Goal: Find specific page/section: Find specific page/section

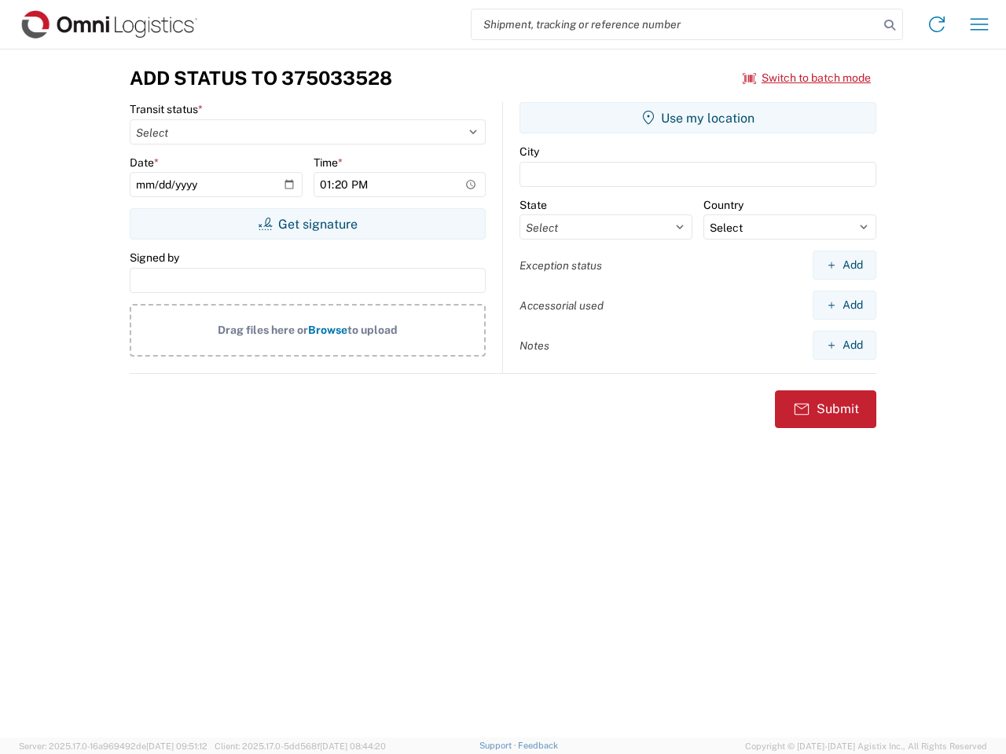
click at [675, 24] on input "search" at bounding box center [674, 24] width 407 height 30
click at [889, 25] on icon at bounding box center [889, 25] width 22 height 22
click at [937, 24] on icon at bounding box center [936, 24] width 25 height 25
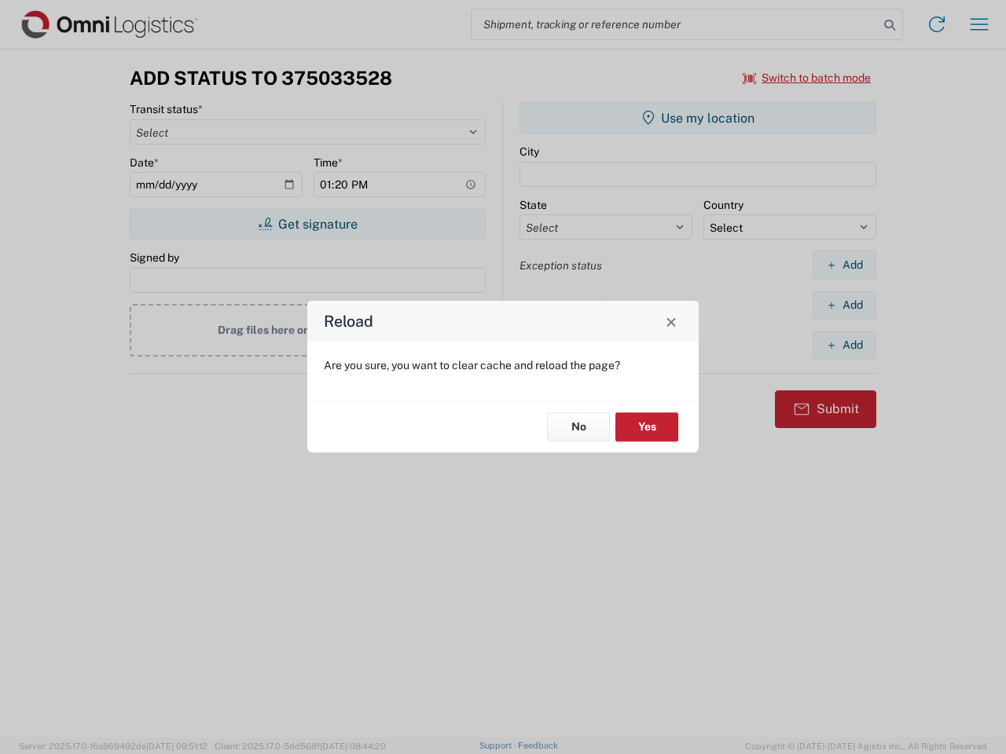
click at [807, 78] on div "Reload Are you sure, you want to clear cache and reload the page? No Yes" at bounding box center [503, 377] width 1006 height 754
click at [307, 224] on div "Reload Are you sure, you want to clear cache and reload the page? No Yes" at bounding box center [503, 377] width 1006 height 754
click at [698, 118] on div "Reload Are you sure, you want to clear cache and reload the page? No Yes" at bounding box center [503, 377] width 1006 height 754
click at [844, 265] on div "Reload Are you sure, you want to clear cache and reload the page? No Yes" at bounding box center [503, 377] width 1006 height 754
click at [844, 305] on div "Reload Are you sure, you want to clear cache and reload the page? No Yes" at bounding box center [503, 377] width 1006 height 754
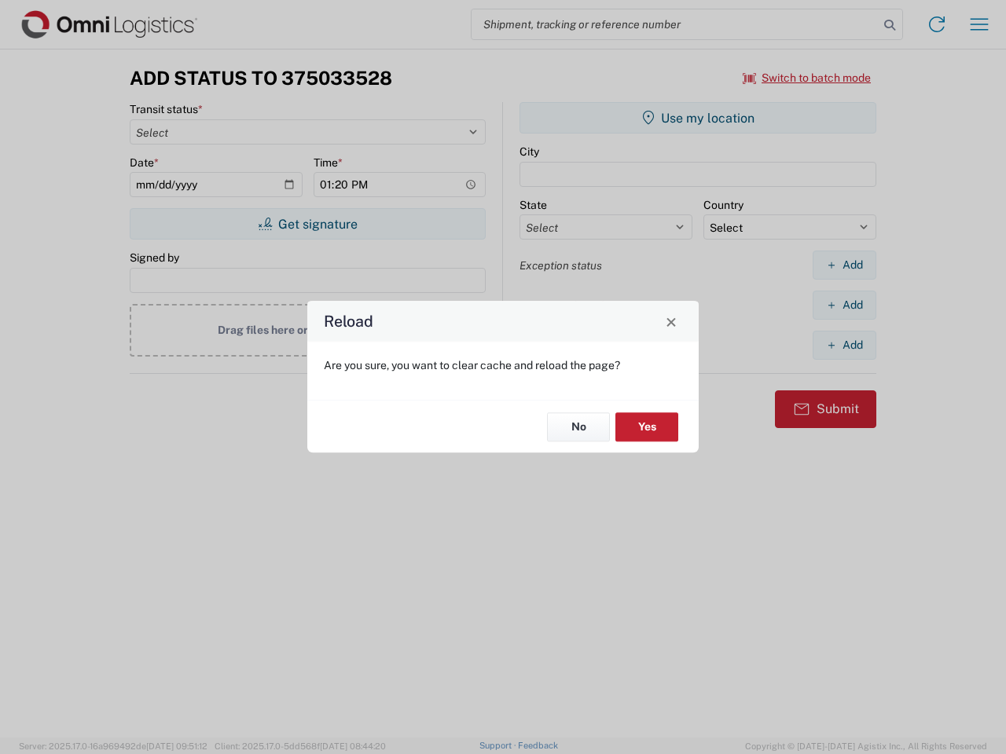
click at [844, 345] on div "Reload Are you sure, you want to clear cache and reload the page? No Yes" at bounding box center [503, 377] width 1006 height 754
